Goal: Task Accomplishment & Management: Manage account settings

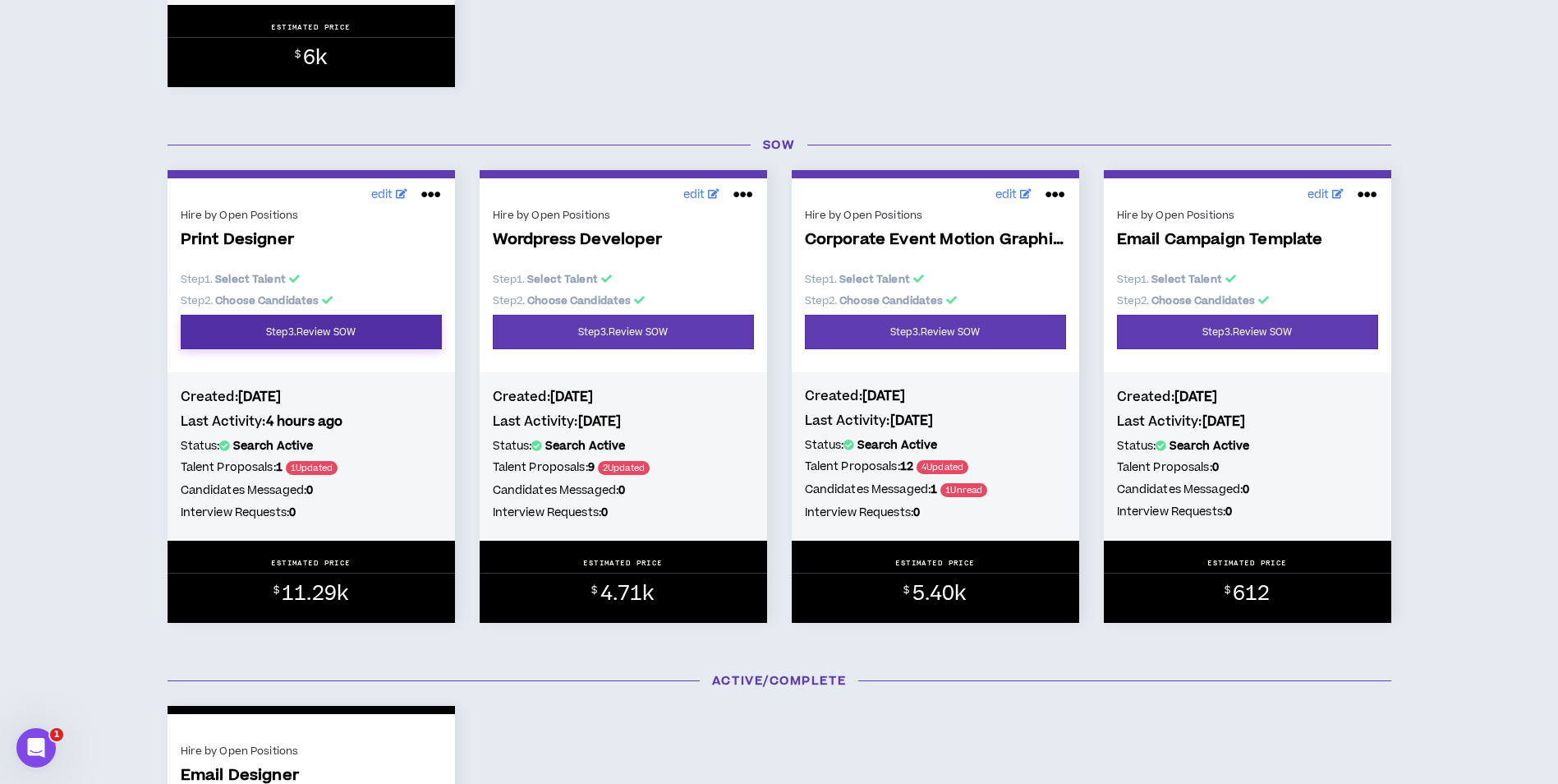
scroll to position [689, 0]
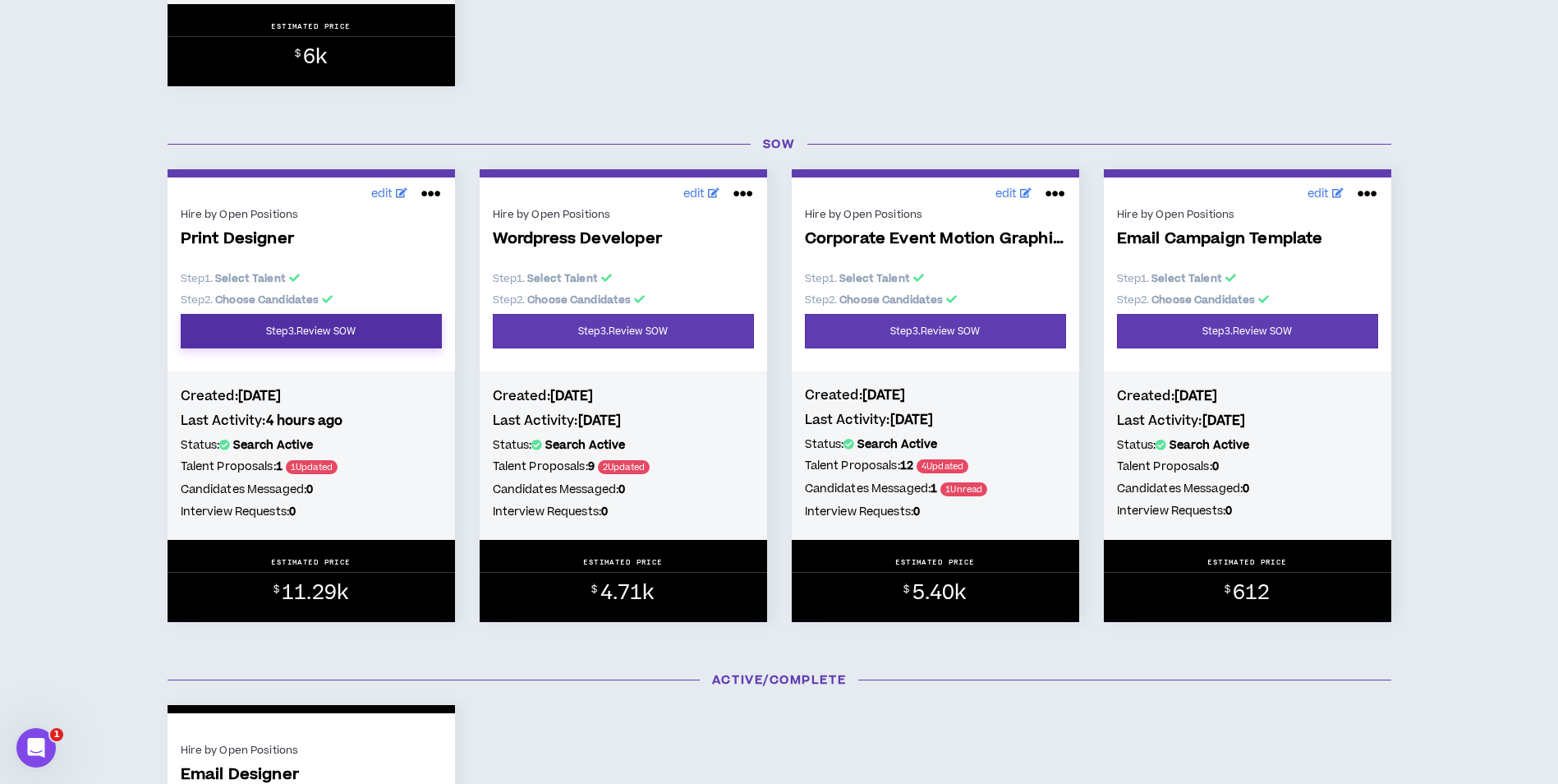
click at [377, 333] on link "Step 3 . Review SOW" at bounding box center [312, 330] width 262 height 34
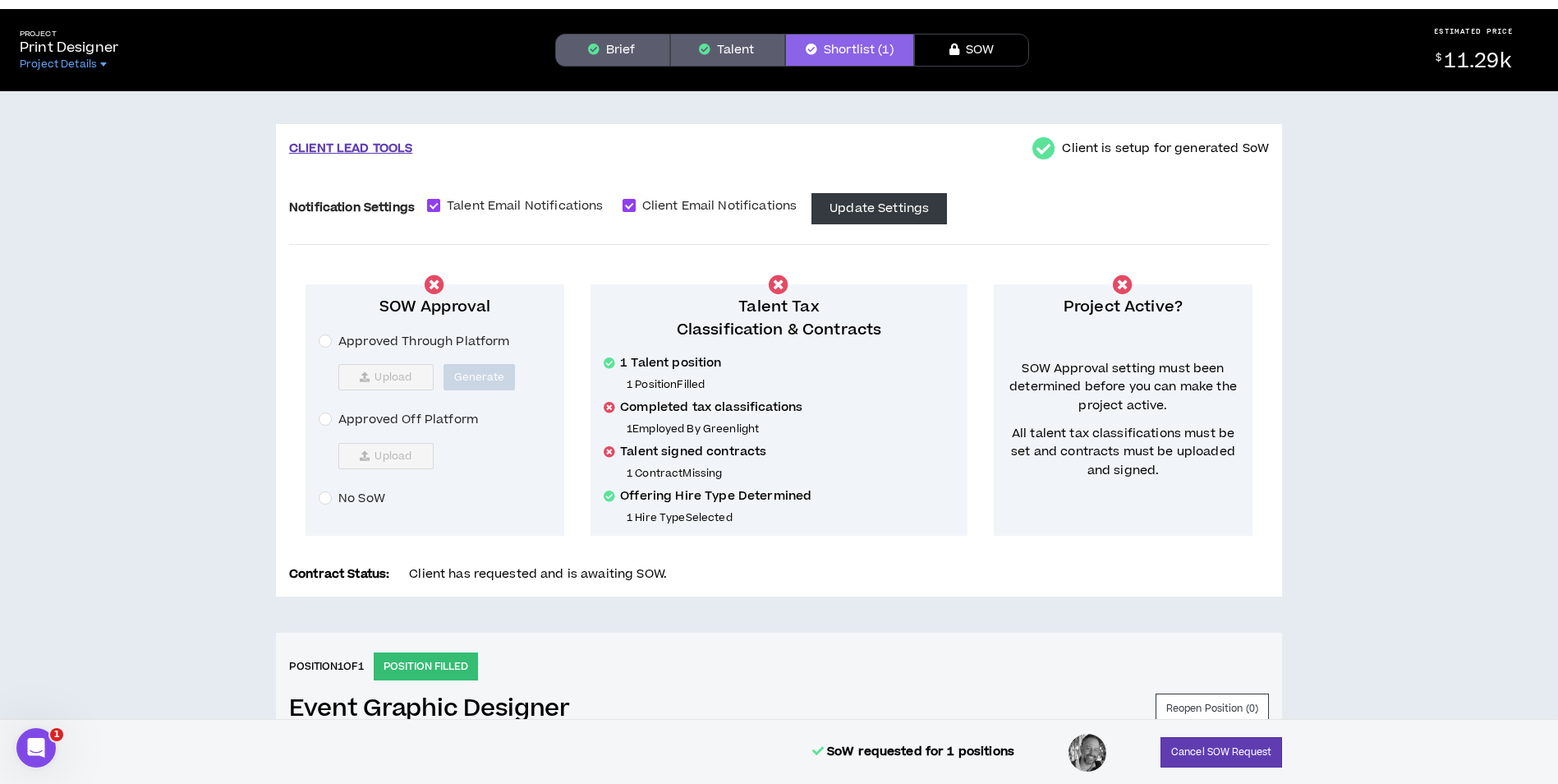
scroll to position [39, 0]
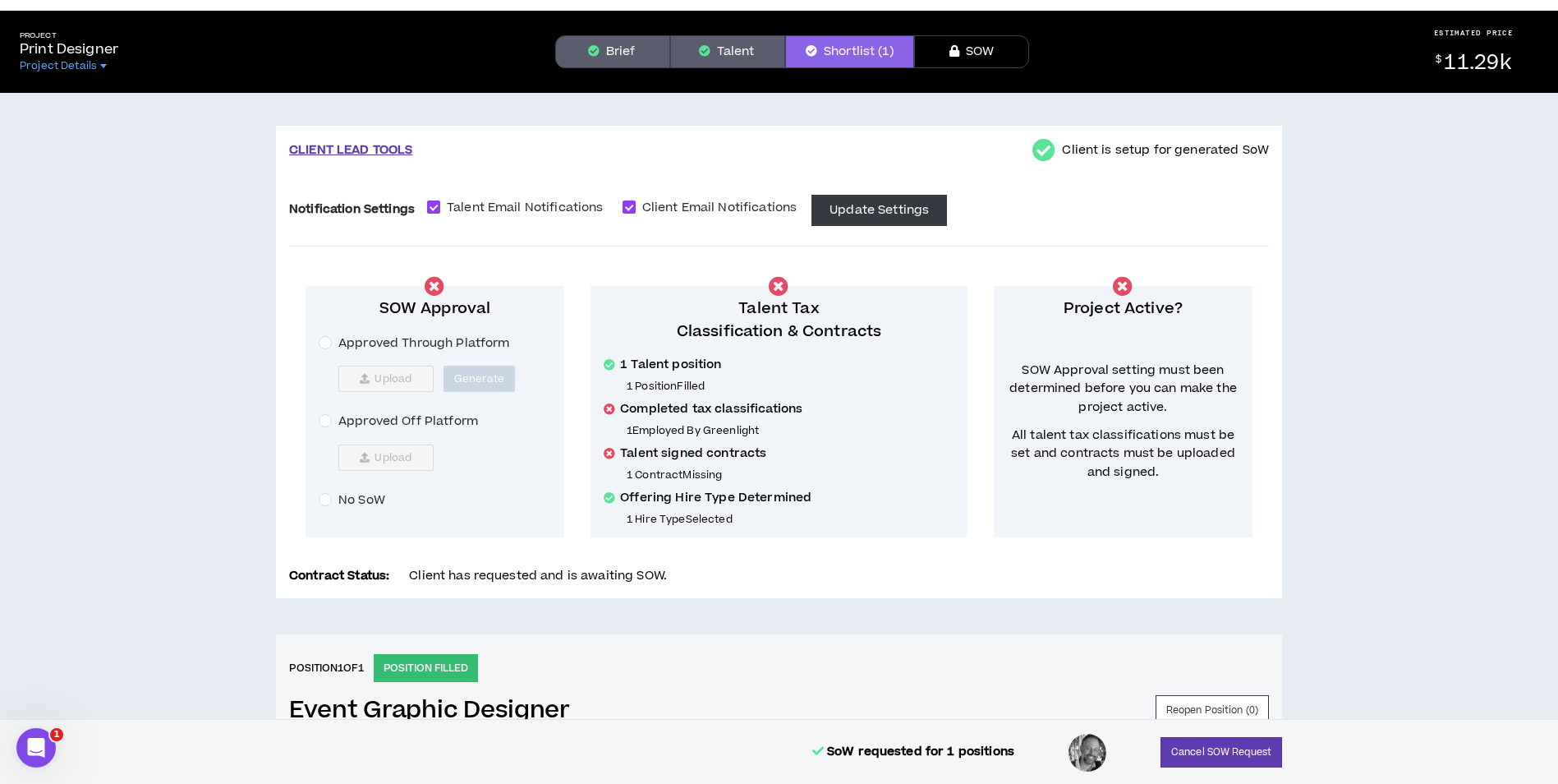
click at [628, 56] on button "Brief" at bounding box center [612, 51] width 115 height 33
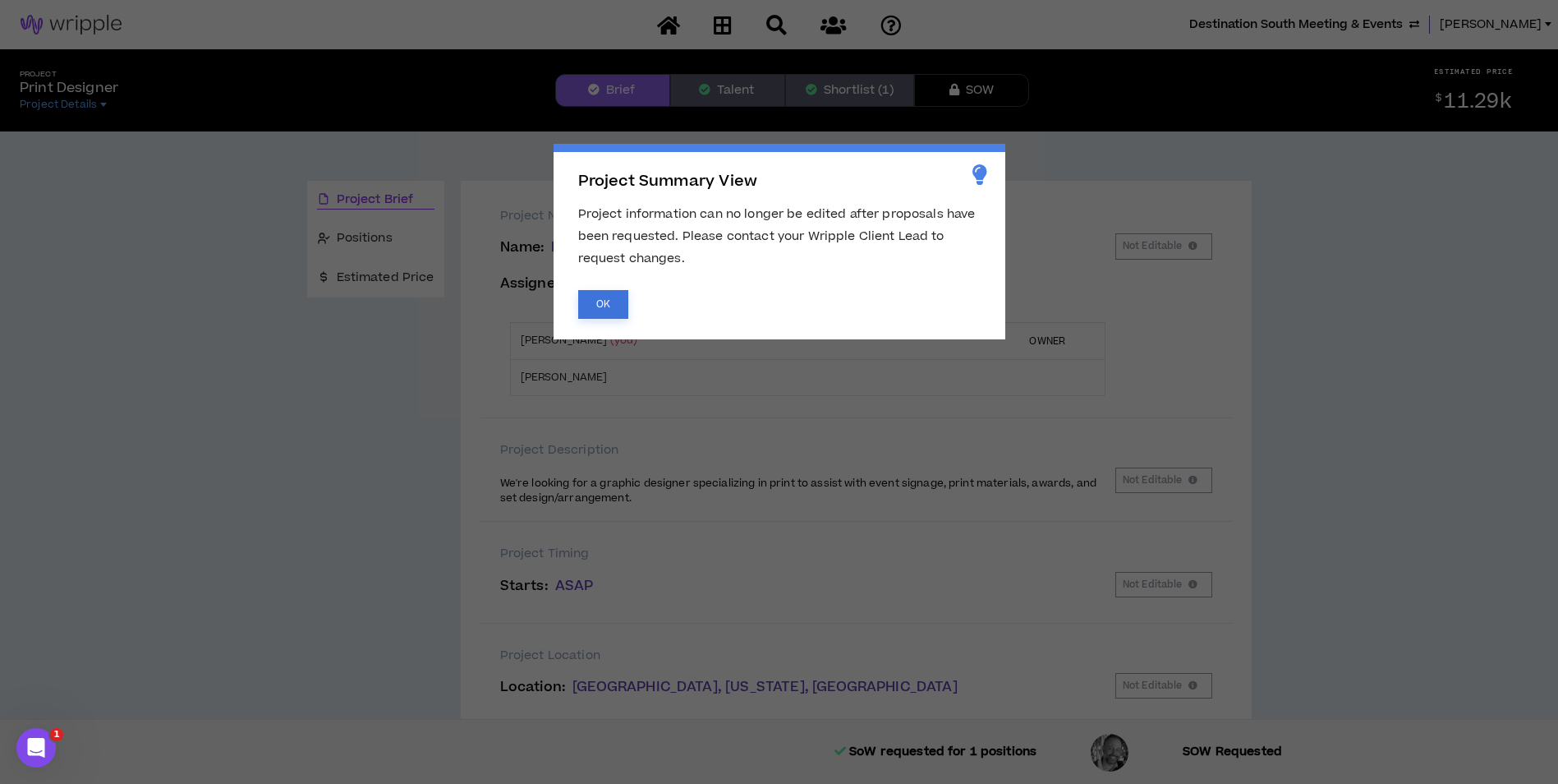
click at [591, 304] on button "OK" at bounding box center [604, 304] width 50 height 29
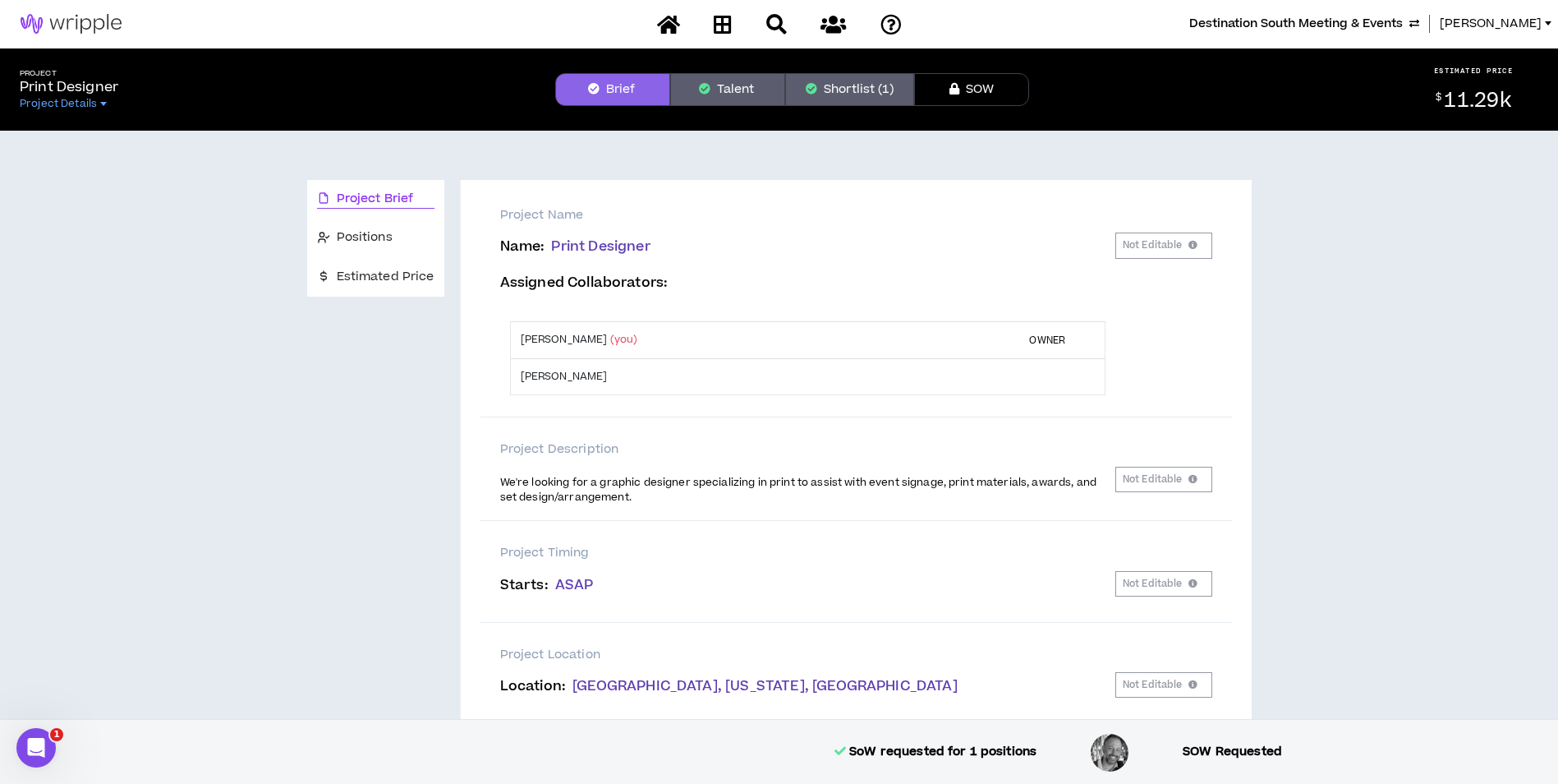
click at [824, 103] on button "Shortlist (1)" at bounding box center [849, 89] width 129 height 33
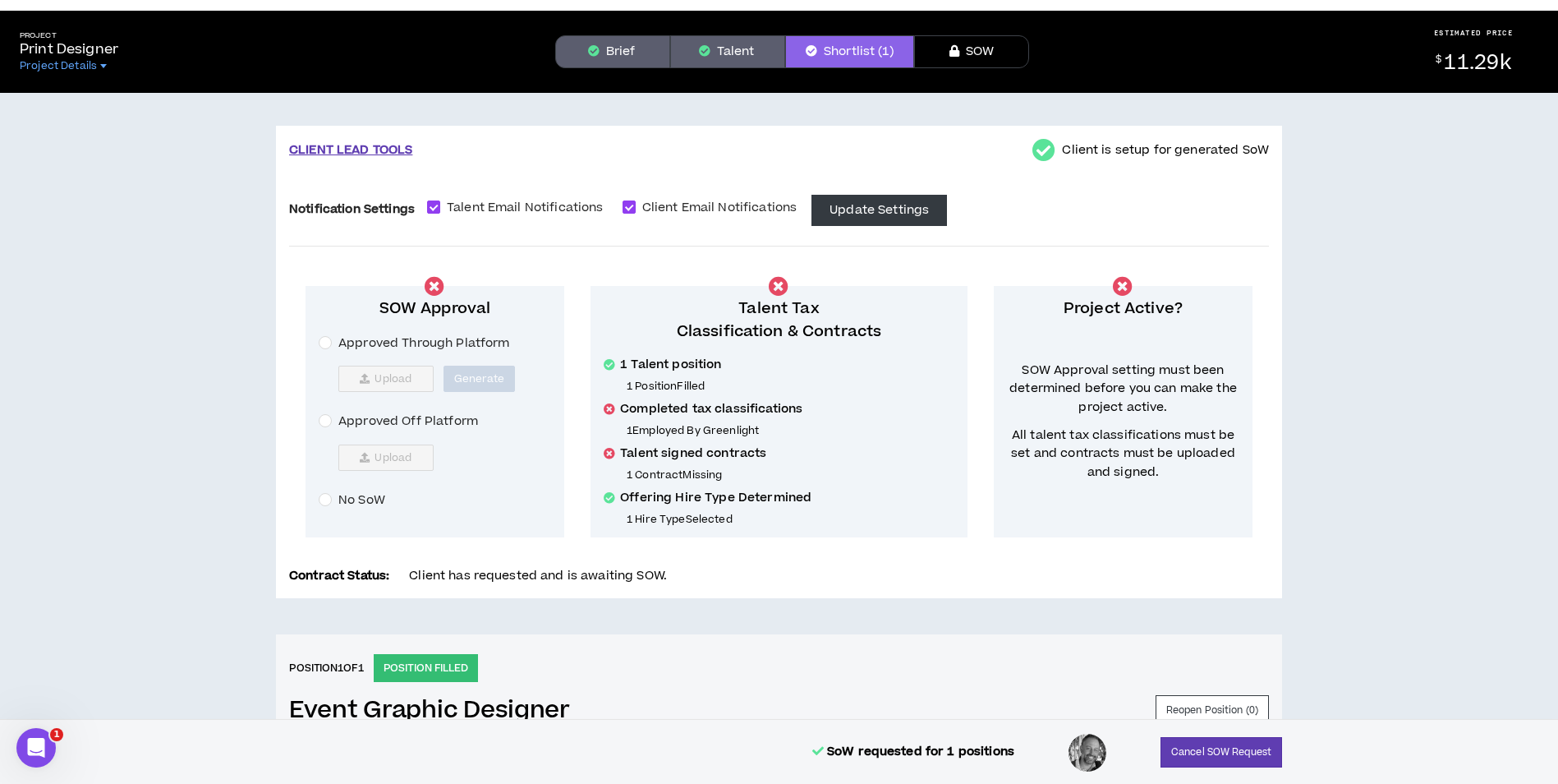
scroll to position [635, 0]
